Goal: Transaction & Acquisition: Book appointment/travel/reservation

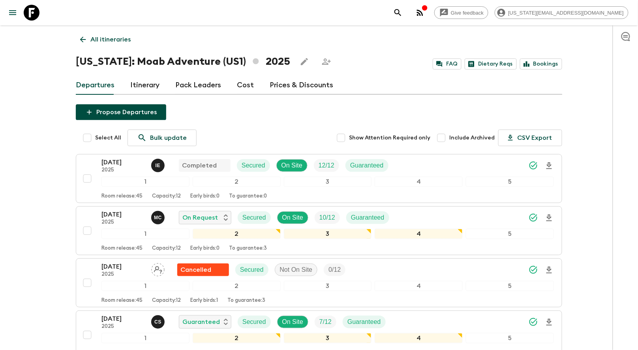
click at [92, 38] on p "All itineraries" at bounding box center [110, 39] width 40 height 9
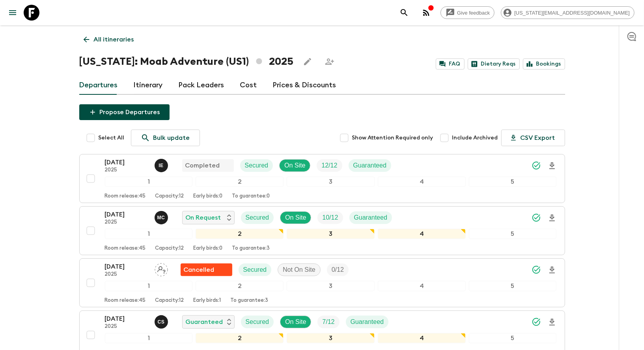
click at [92, 38] on div "All itineraries [US_STATE]: Moab Adventure (US1) 2025 FAQ Dietary Reqs Bookings…" at bounding box center [322, 232] width 505 height 414
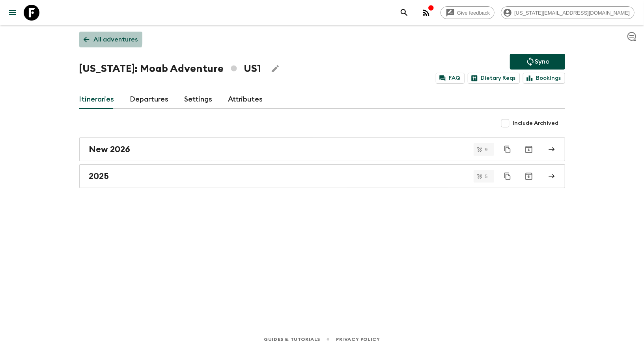
click at [101, 37] on p "All adventures" at bounding box center [116, 39] width 44 height 9
click at [101, 37] on div "All adventures [US_STATE]: Moab Adventure US1 Sync FAQ Dietary Reqs Bookings It…" at bounding box center [322, 165] width 505 height 281
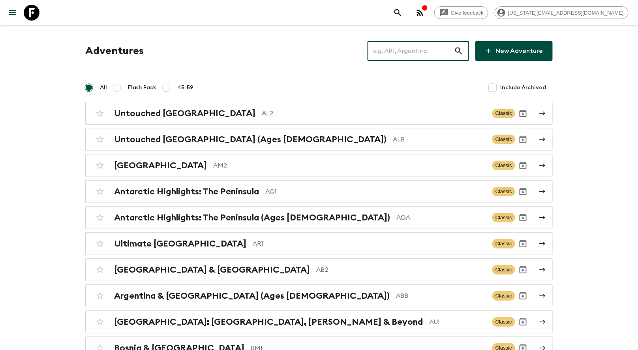
click at [414, 57] on input "text" at bounding box center [410, 51] width 86 height 22
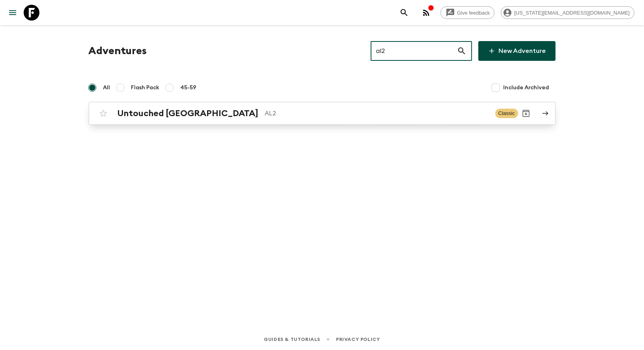
type input "al2"
click at [194, 115] on h2 "Untouched [GEOGRAPHIC_DATA]" at bounding box center [188, 113] width 141 height 10
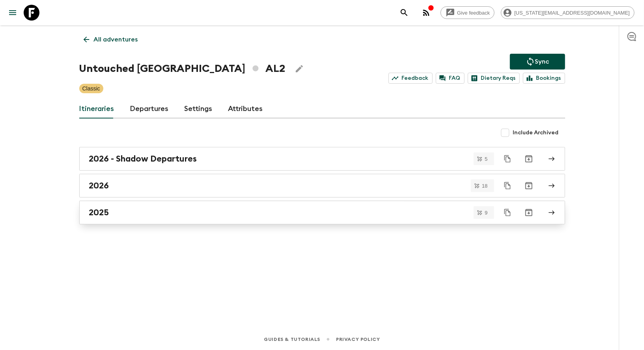
click at [112, 210] on div "2025" at bounding box center [314, 212] width 451 height 10
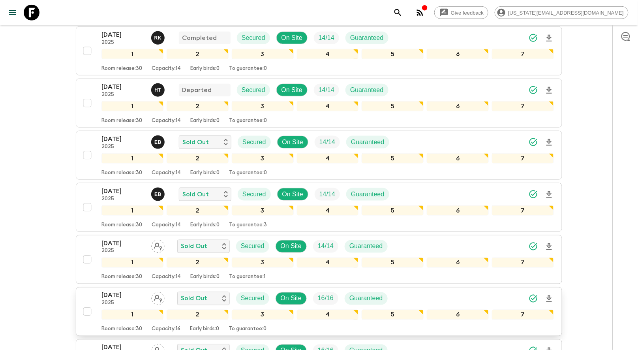
scroll to position [321, 0]
